Goal: Information Seeking & Learning: Understand process/instructions

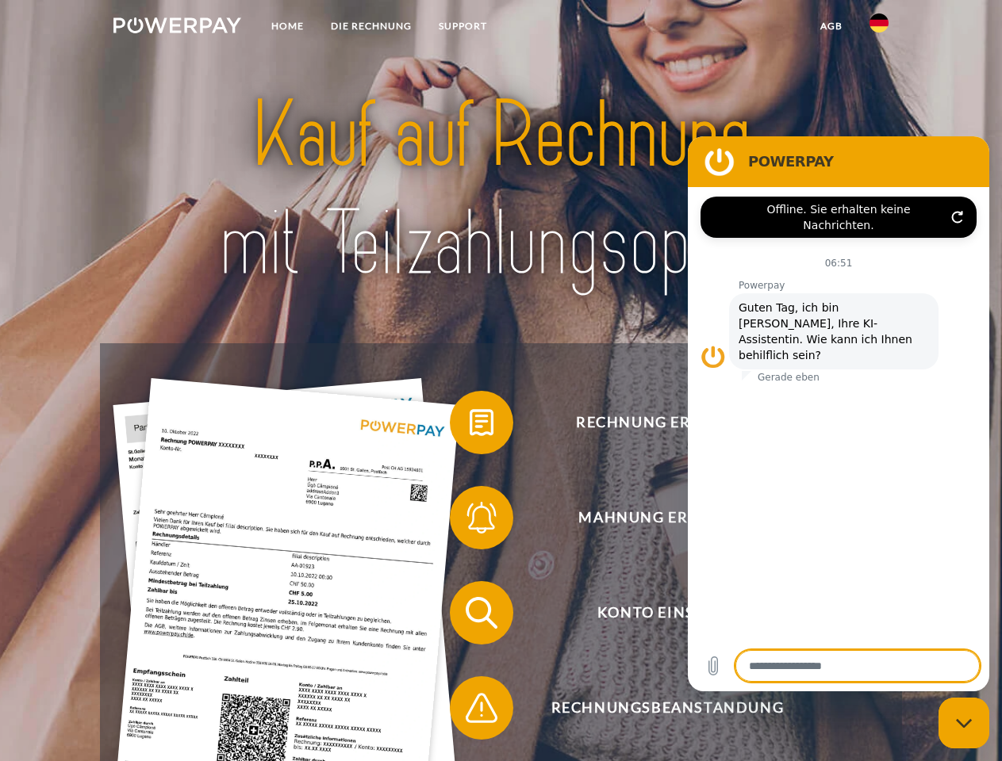
click at [177, 28] on img at bounding box center [177, 25] width 128 height 16
click at [879, 28] on img at bounding box center [878, 22] width 19 height 19
click at [830, 26] on link "agb" at bounding box center [831, 26] width 49 height 29
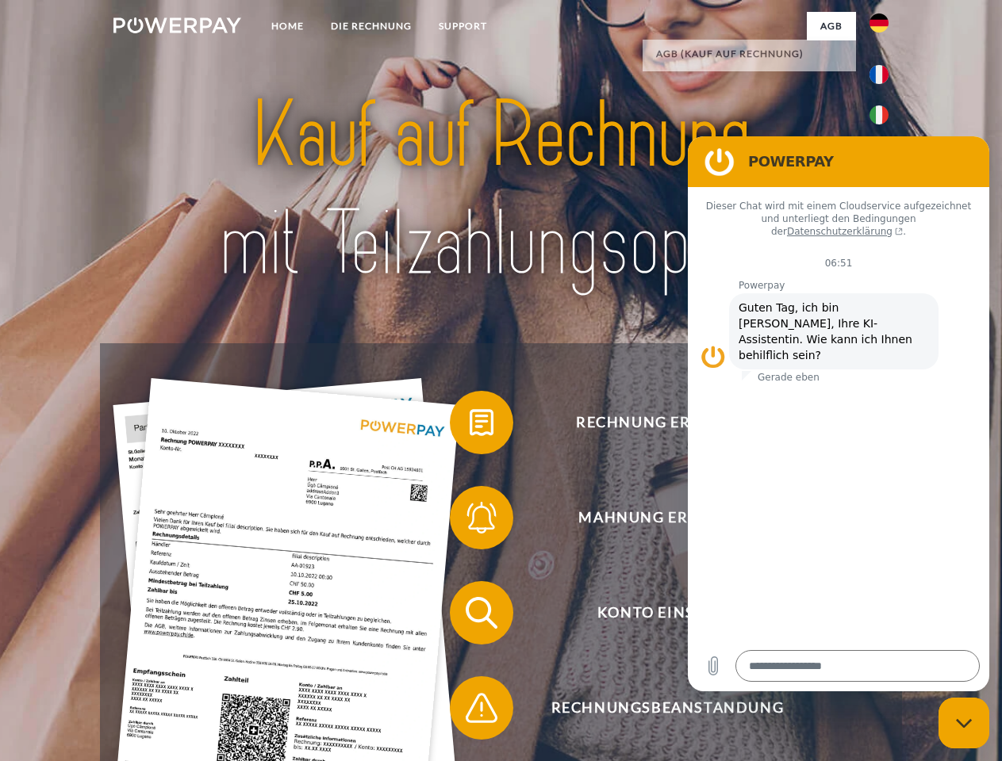
click at [470, 426] on span at bounding box center [457, 422] width 79 height 79
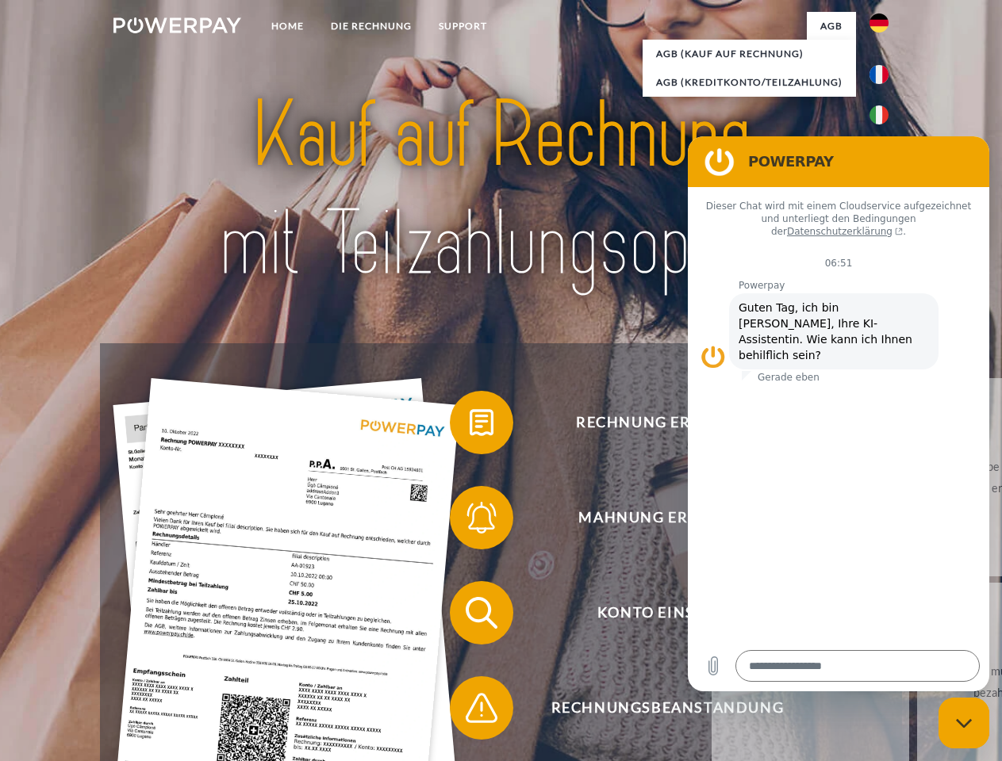
click at [470, 521] on div "Rechnung erhalten? Mahnung erhalten? Konto einsehen" at bounding box center [500, 660] width 801 height 635
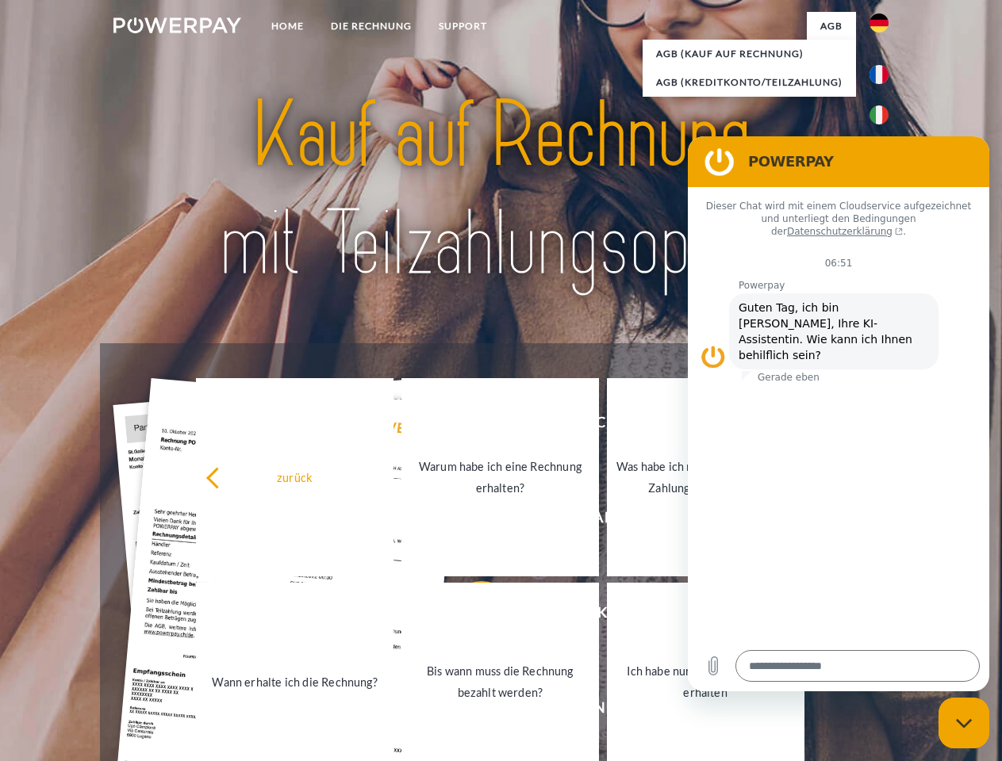
click at [470, 616] on link "Bis wann muss die Rechnung bezahlt werden?" at bounding box center [499, 682] width 197 height 198
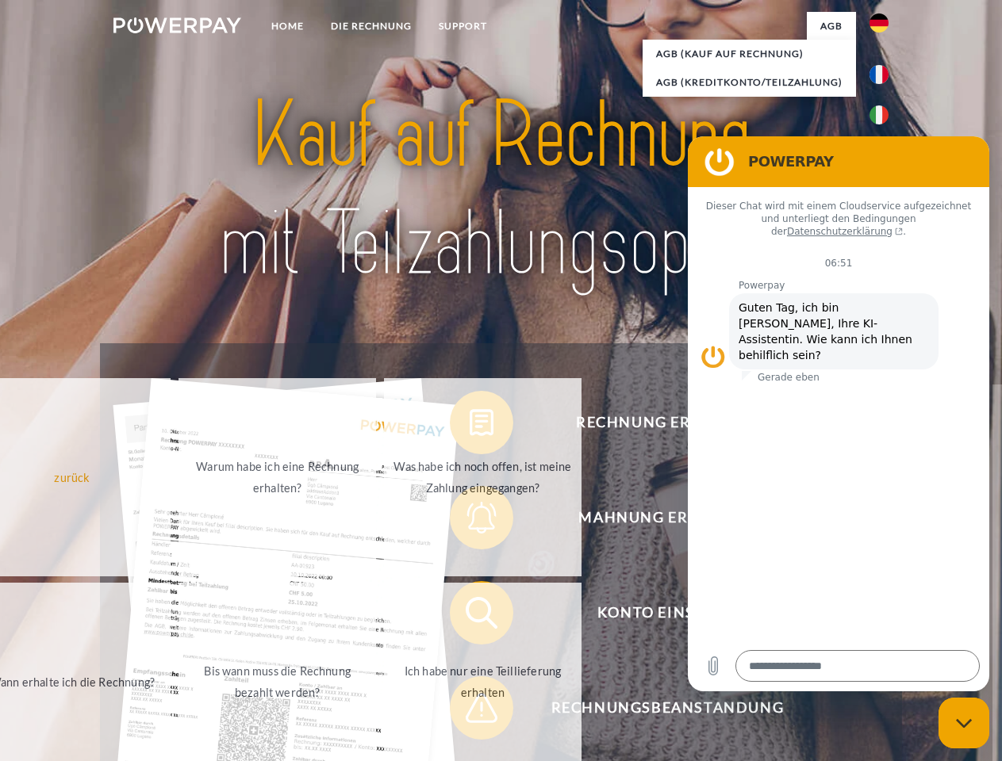
click at [470, 711] on span at bounding box center [457, 708] width 79 height 79
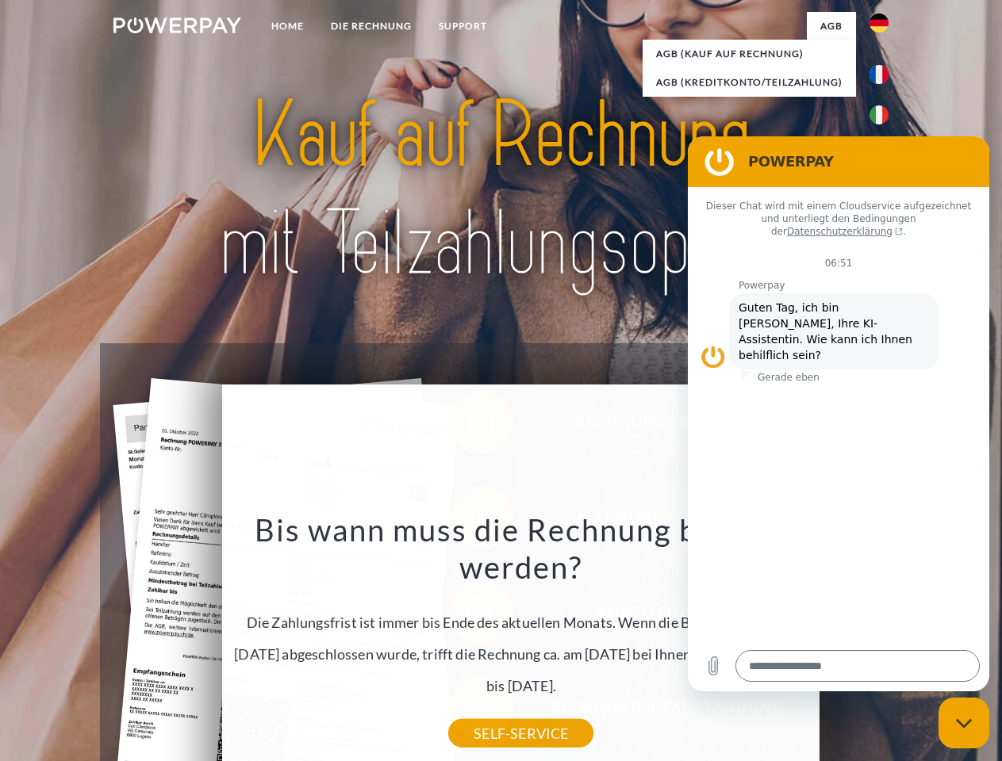
click at [964, 723] on icon "Messaging-Fenster schließen" at bounding box center [964, 724] width 17 height 10
type textarea "*"
